Goal: Task Accomplishment & Management: Manage account settings

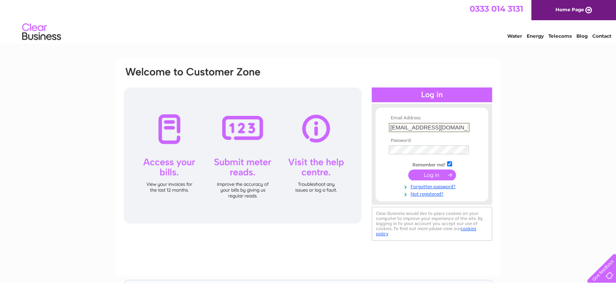
drag, startPoint x: 463, startPoint y: 125, endPoint x: 388, endPoint y: 129, distance: 75.4
click at [388, 129] on input "[EMAIL_ADDRESS][DOMAIN_NAME]" at bounding box center [428, 127] width 81 height 9
type input "[EMAIL_ADDRESS][DOMAIN_NAME]"
click at [538, 127] on div "Email Address: [EMAIL_ADDRESS][DOMAIN_NAME] Password:" at bounding box center [308, 233] width 616 height 350
click at [430, 187] on link "Forgotten password?" at bounding box center [432, 184] width 88 height 7
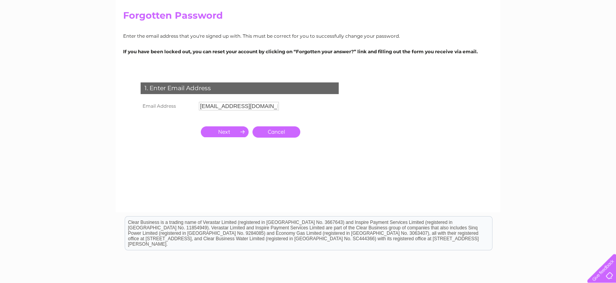
scroll to position [82, 0]
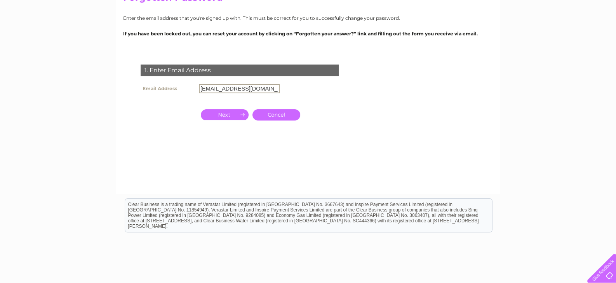
drag, startPoint x: 200, startPoint y: 88, endPoint x: 277, endPoint y: 87, distance: 76.5
click at [277, 87] on input "[EMAIL_ADDRESS][DOMAIN_NAME]" at bounding box center [239, 88] width 81 height 9
